Goal: Task Accomplishment & Management: Manage account settings

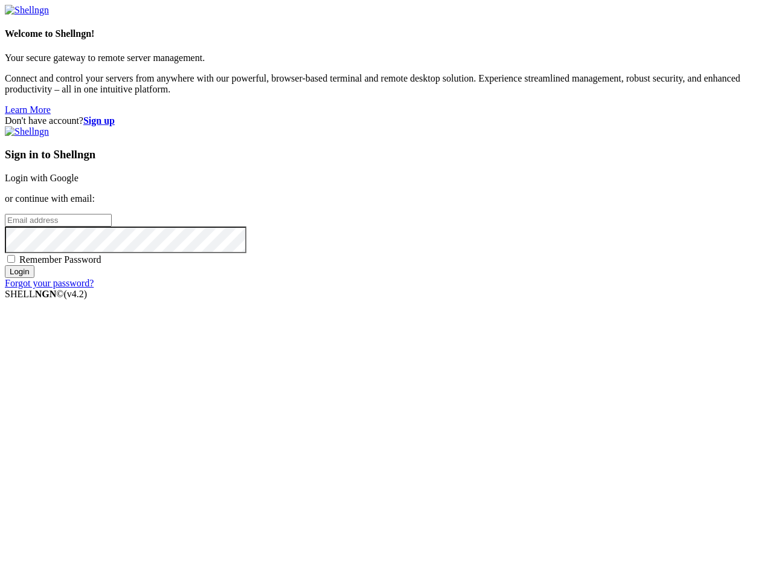
click at [112, 226] on input "email" at bounding box center [58, 220] width 107 height 13
click at [34, 278] on input "Login" at bounding box center [20, 271] width 30 height 13
click at [112, 226] on input "email" at bounding box center [58, 220] width 107 height 13
click at [34, 278] on input "Login" at bounding box center [20, 271] width 30 height 13
